Goal: Task Accomplishment & Management: Manage account settings

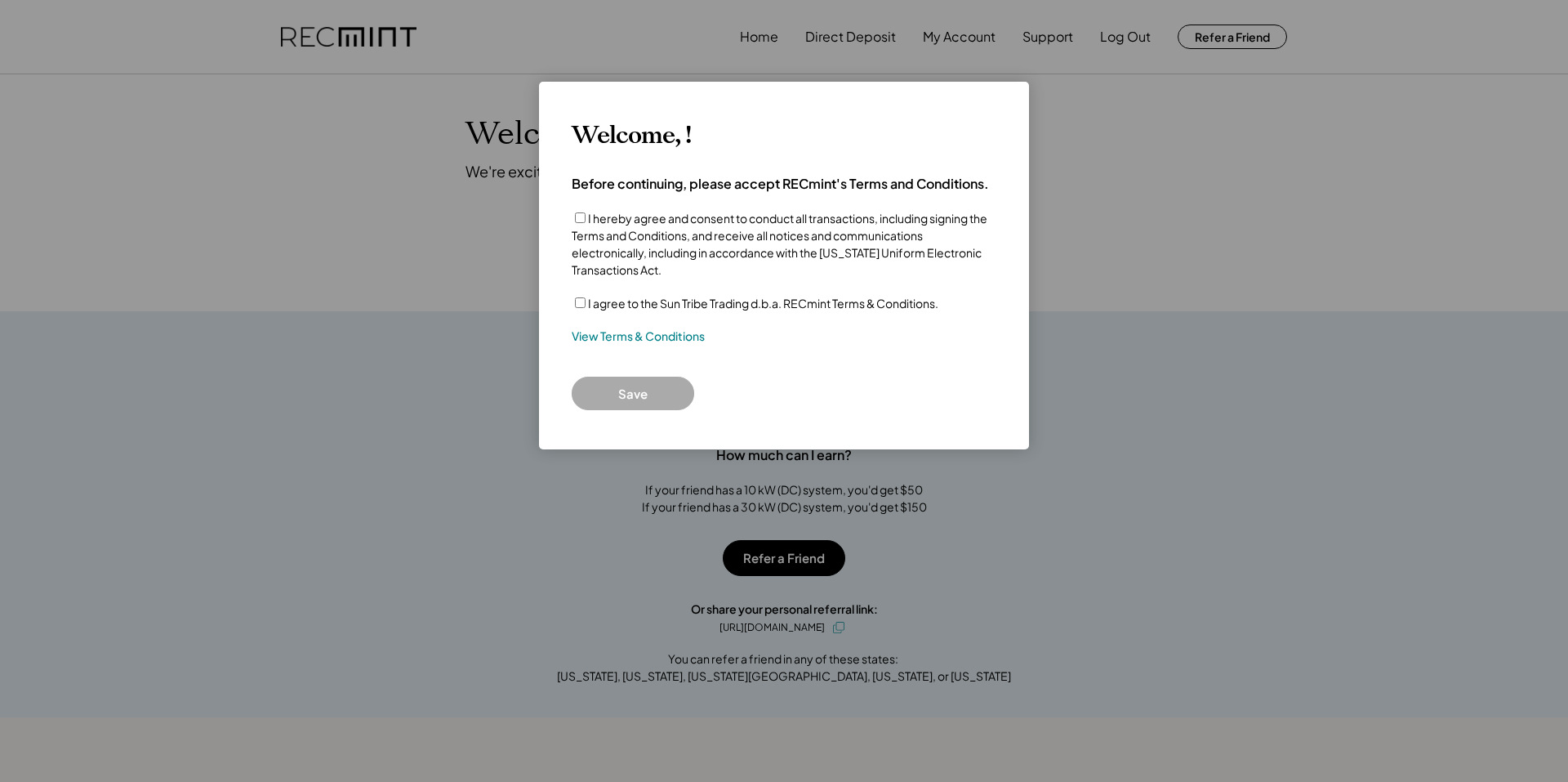
drag, startPoint x: 645, startPoint y: 292, endPoint x: 645, endPoint y: 301, distance: 9.0
click at [645, 296] on div "I hereby agree and consent to conduct all transactions, including signing the T…" at bounding box center [784, 310] width 424 height 201
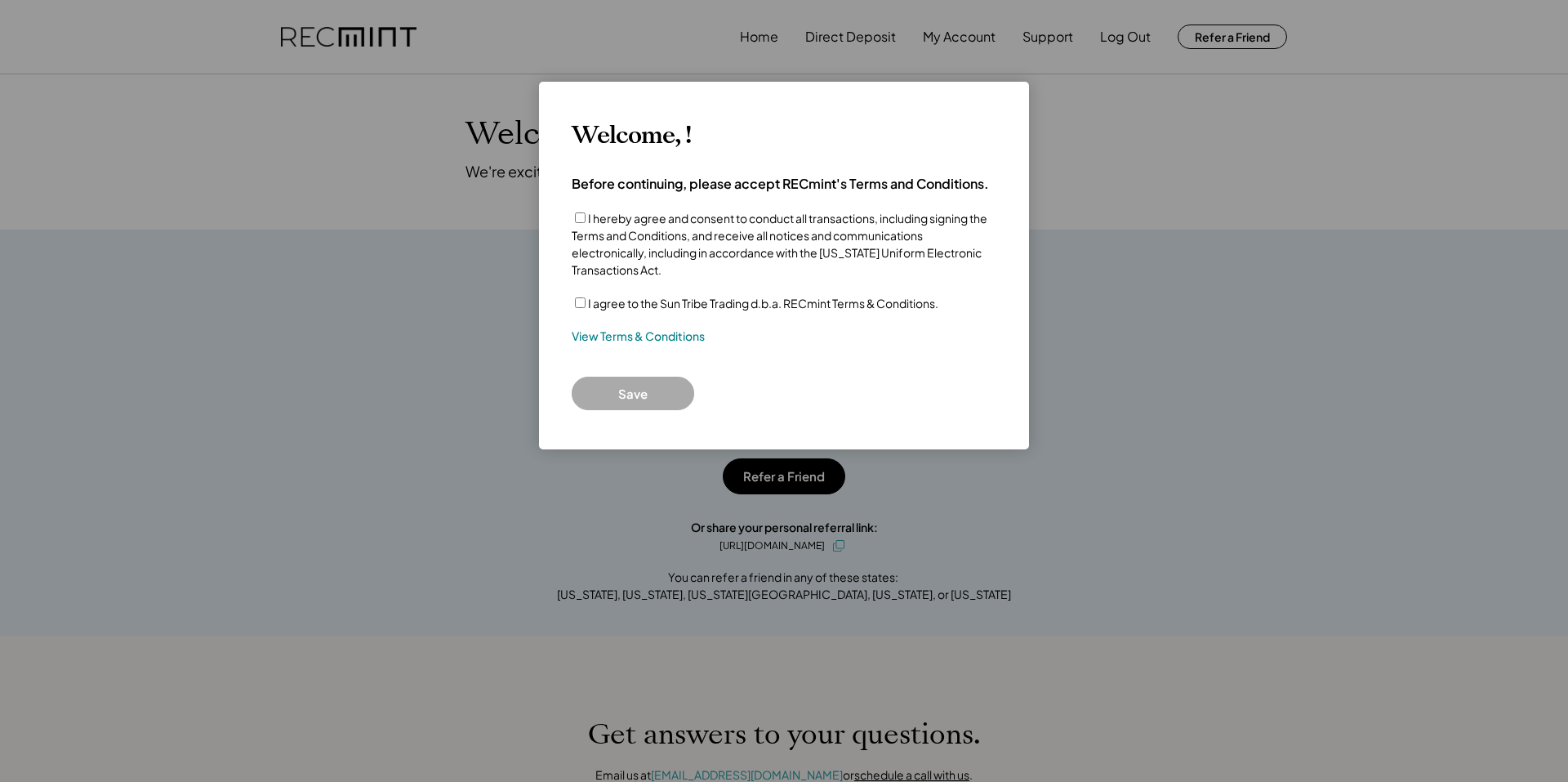
click at [641, 308] on label "I agree to the Sun Tribe Trading d.b.a. RECmint Terms & Conditions." at bounding box center [763, 303] width 350 height 15
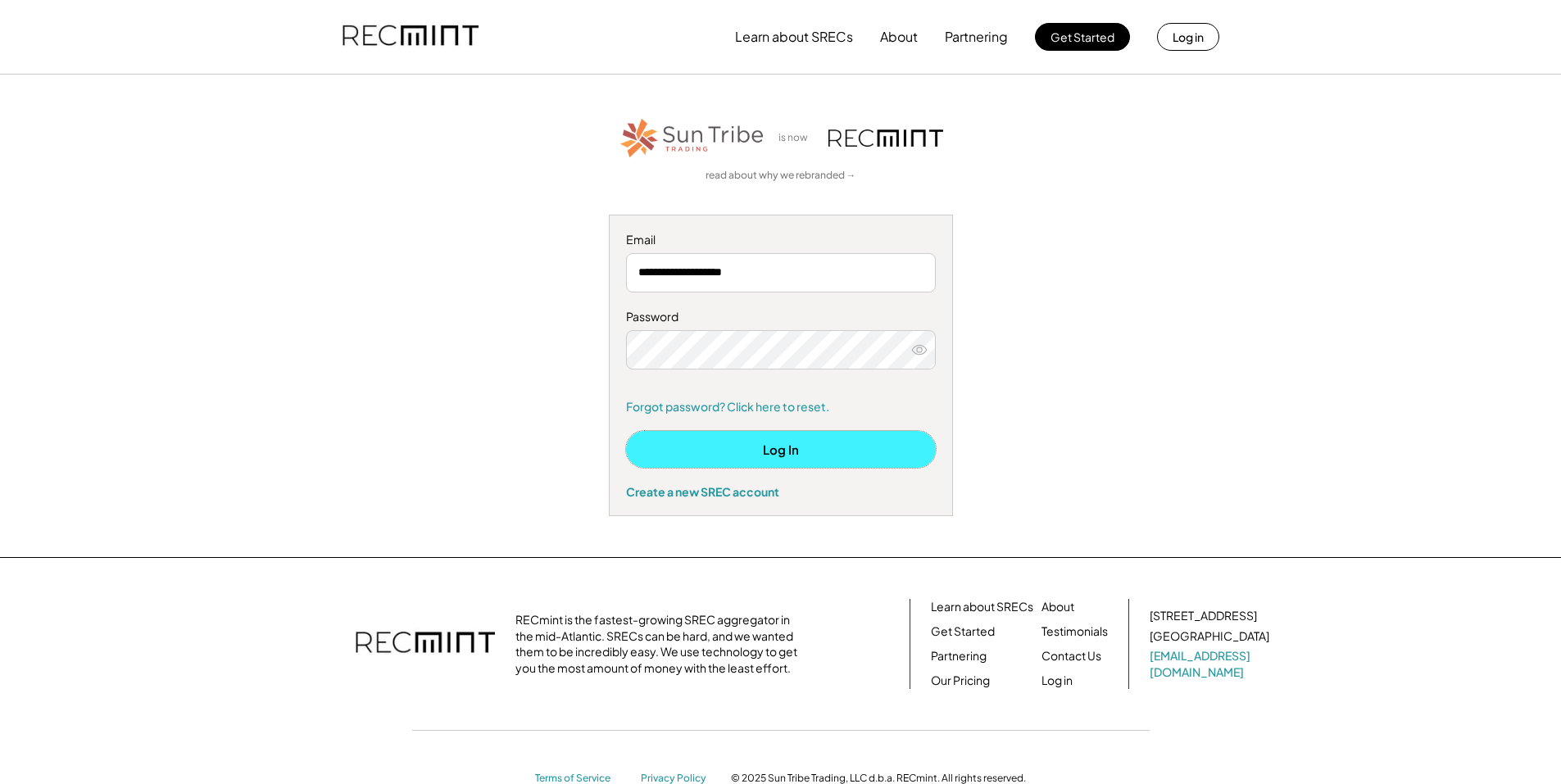
click at [788, 437] on button "Log In" at bounding box center [780, 449] width 310 height 37
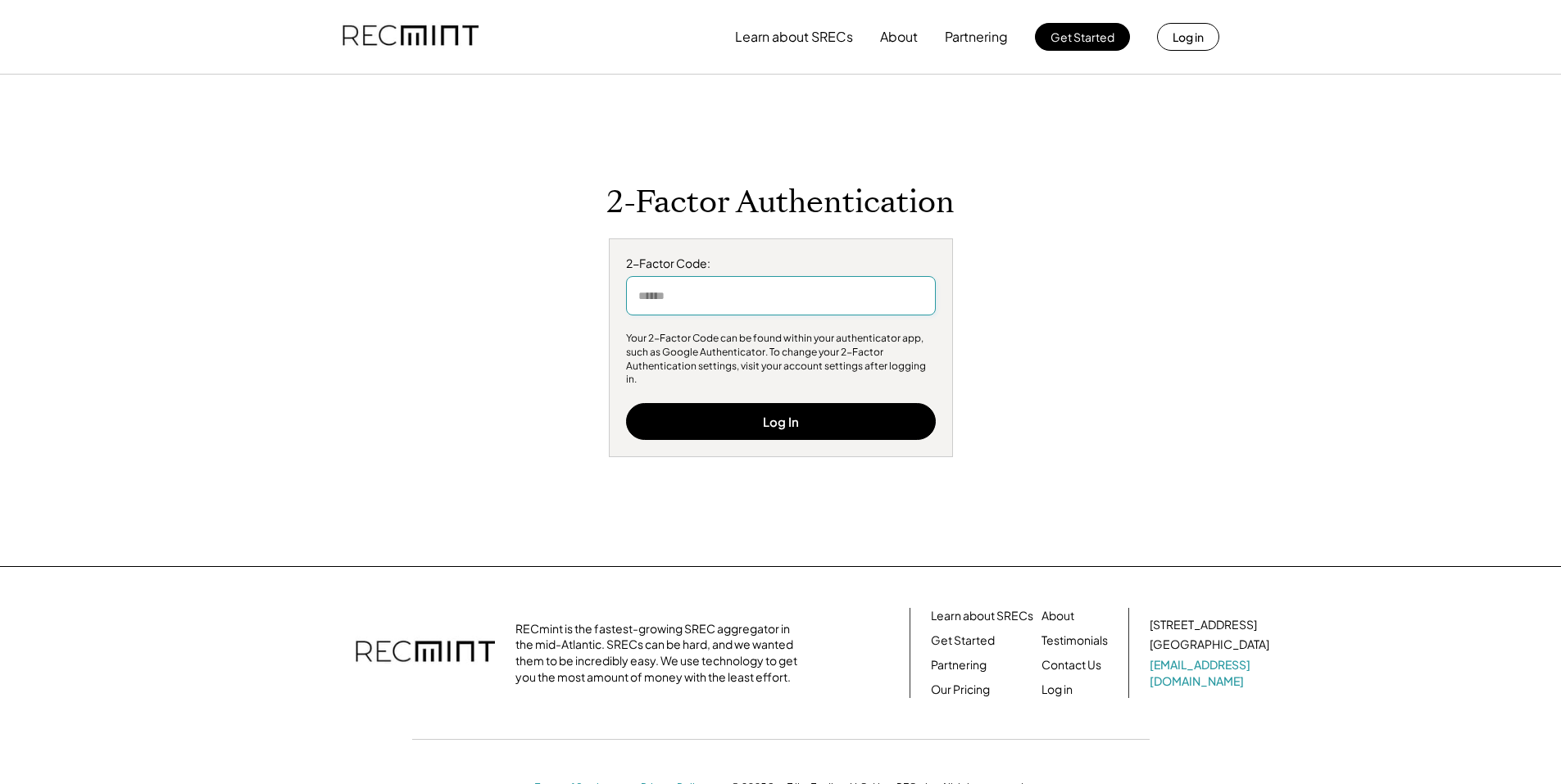
click at [739, 316] on input "input" at bounding box center [780, 295] width 310 height 39
type input "******"
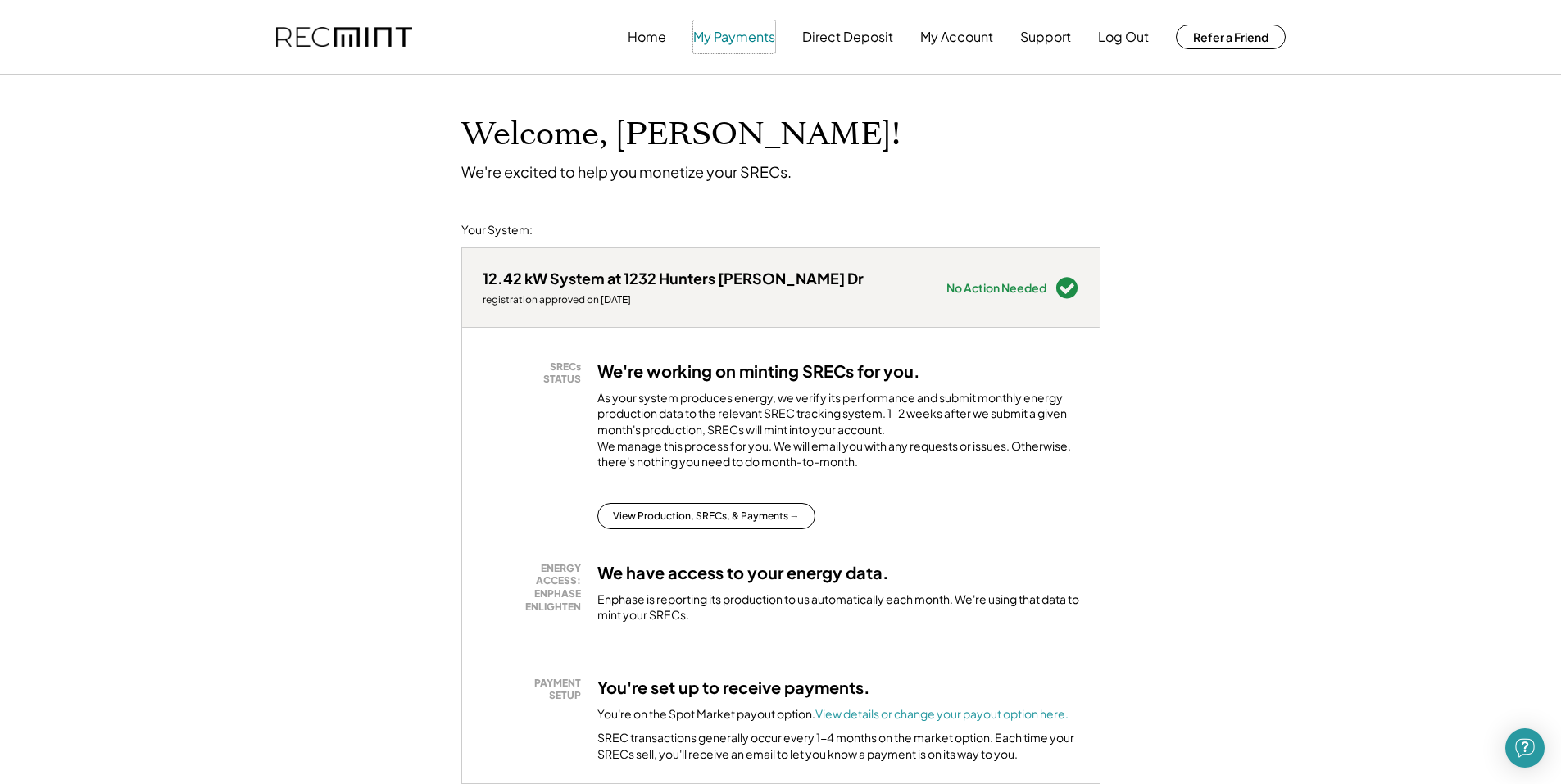
click at [745, 34] on button "My Payments" at bounding box center [734, 37] width 82 height 33
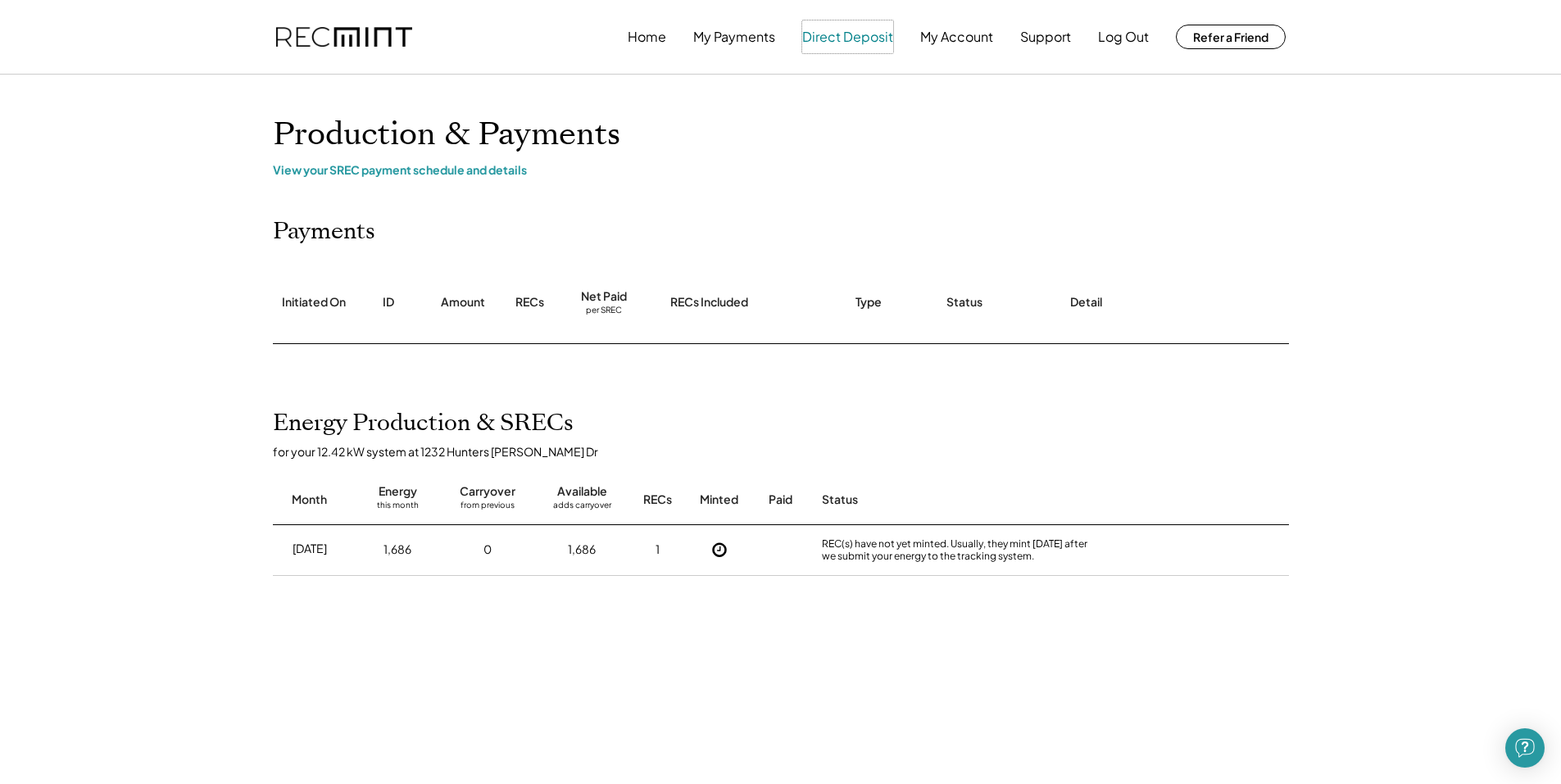
click at [839, 38] on button "Direct Deposit" at bounding box center [847, 37] width 91 height 33
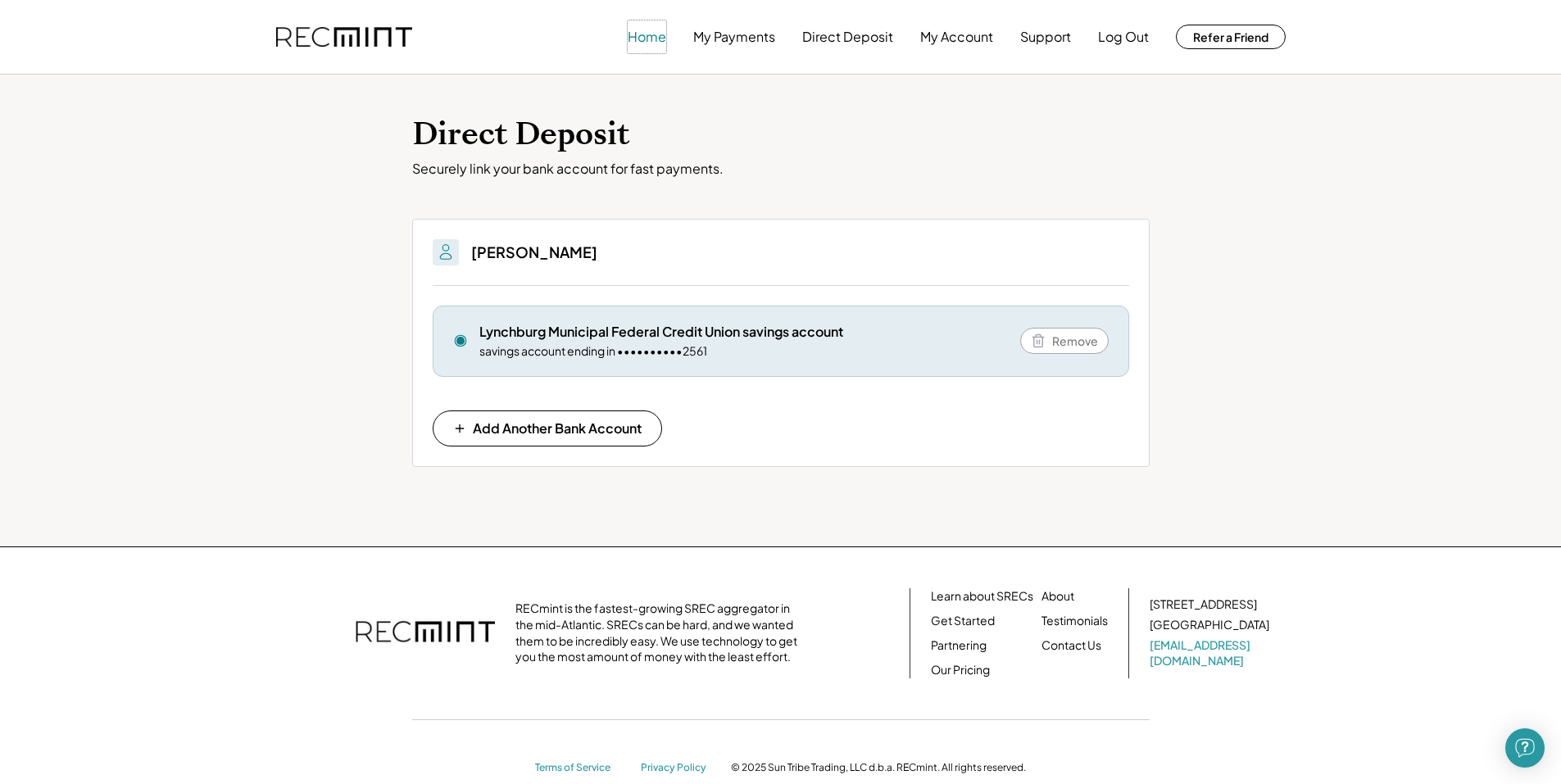
click at [664, 37] on button "Home" at bounding box center [647, 37] width 38 height 33
